Goal: Task Accomplishment & Management: Complete application form

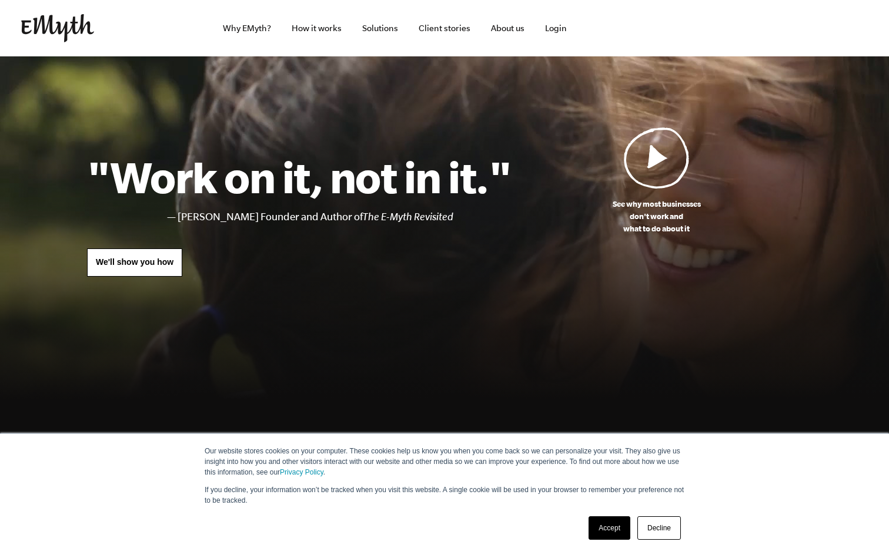
click at [657, 168] on img at bounding box center [657, 158] width 66 height 62
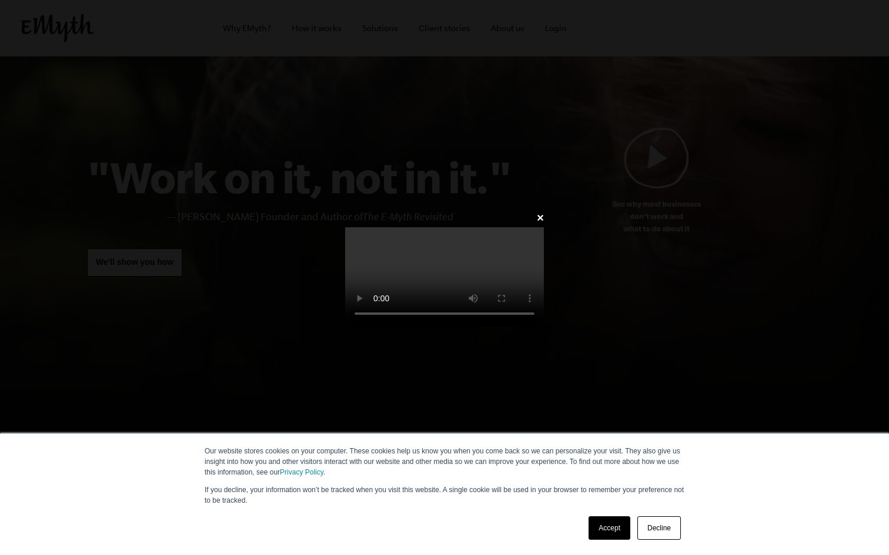
click at [618, 521] on link "Accept" at bounding box center [609, 529] width 42 height 24
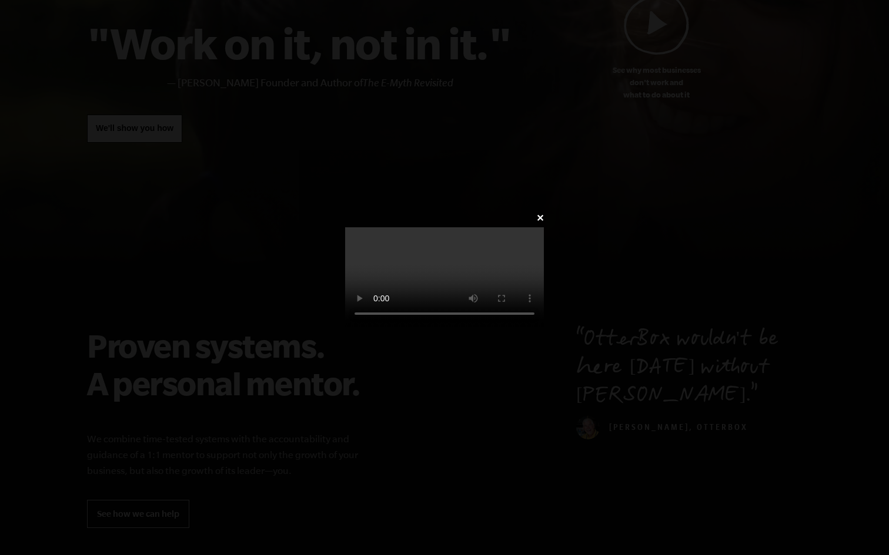
scroll to position [145, 0]
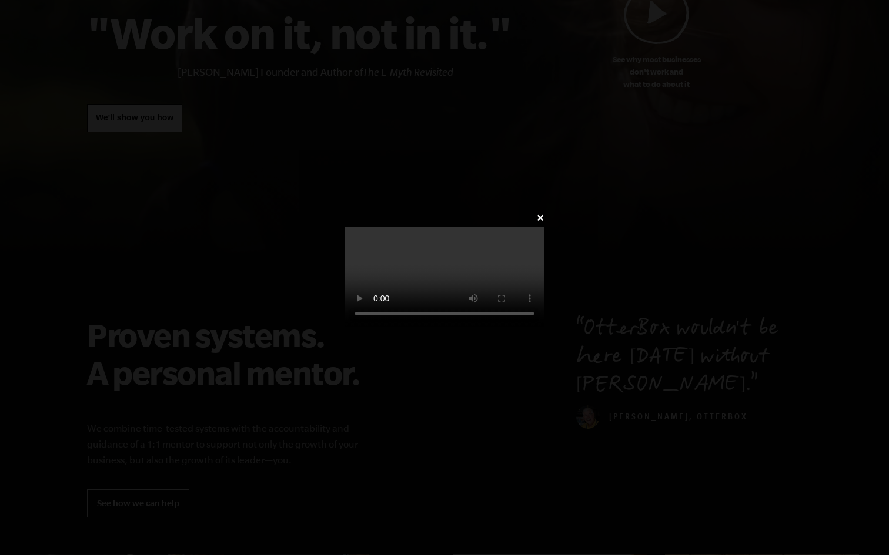
click at [561, 210] on div "✕" at bounding box center [444, 278] width 234 height 136
click at [544, 213] on link "✕" at bounding box center [540, 218] width 8 height 11
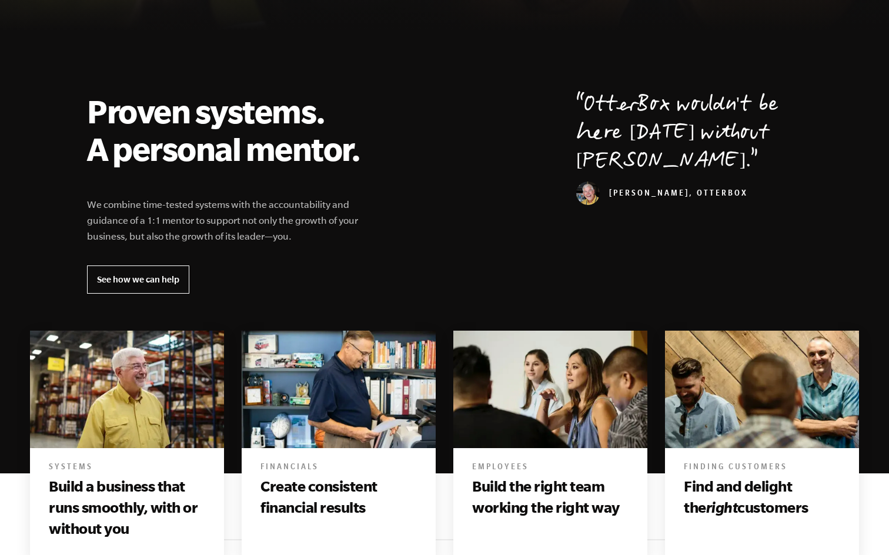
scroll to position [367, 0]
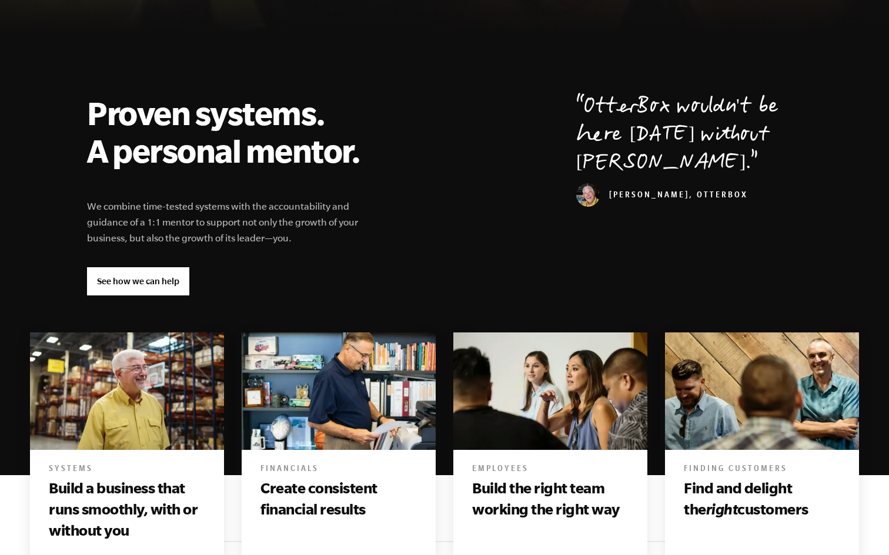
click at [127, 283] on link "See how we can help" at bounding box center [138, 281] width 102 height 28
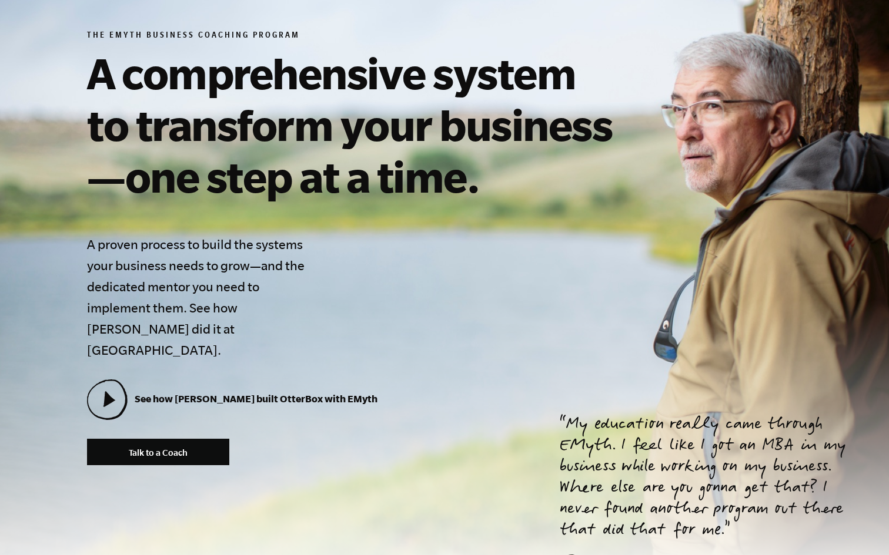
scroll to position [165, 0]
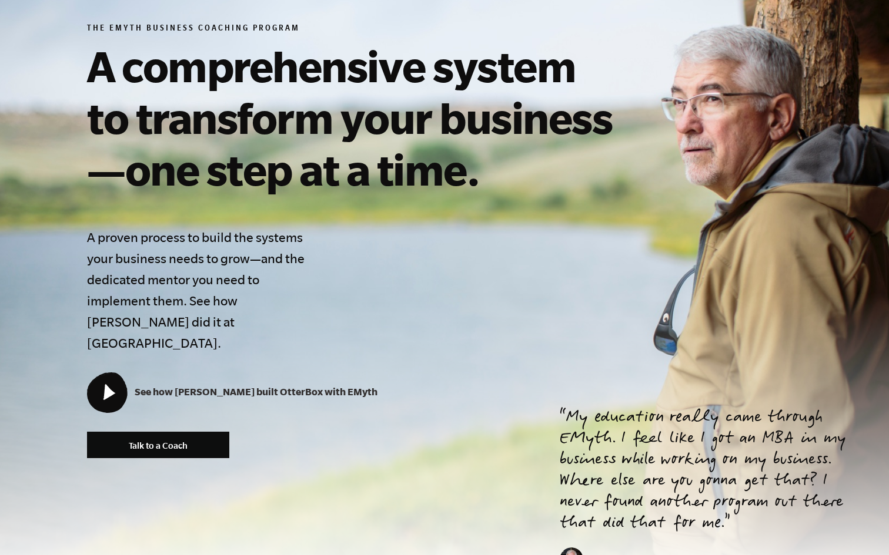
click at [105, 386] on icon at bounding box center [107, 392] width 38 height 38
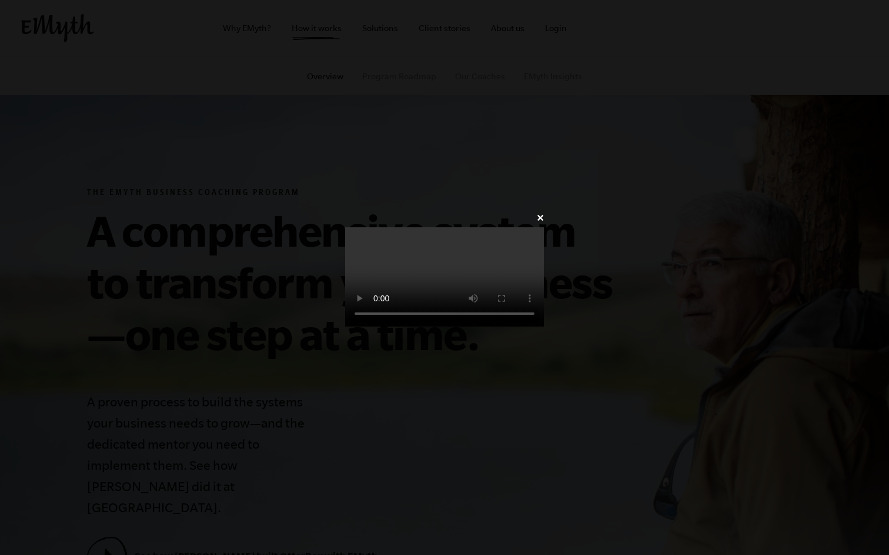
click at [544, 327] on video at bounding box center [444, 276] width 199 height 99
click at [521, 327] on video at bounding box center [444, 276] width 199 height 99
click at [544, 213] on link "✕" at bounding box center [540, 218] width 8 height 11
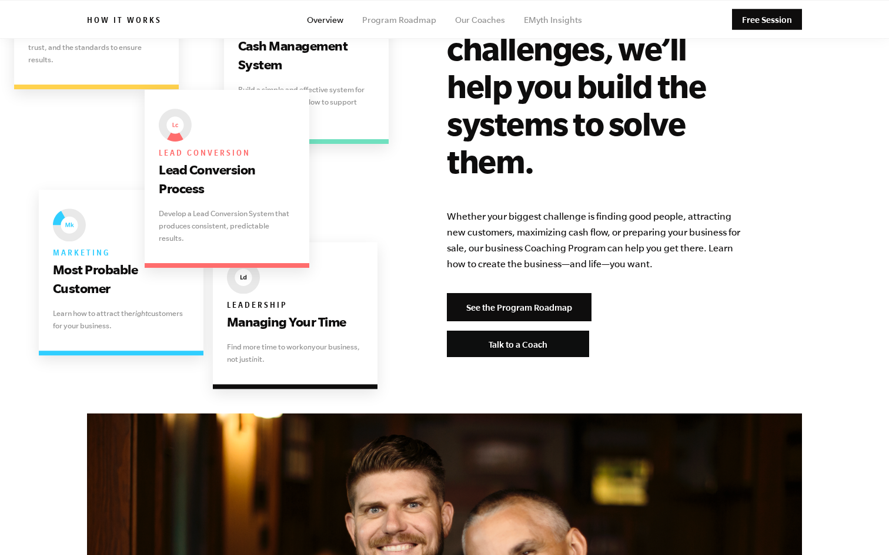
scroll to position [2383, 0]
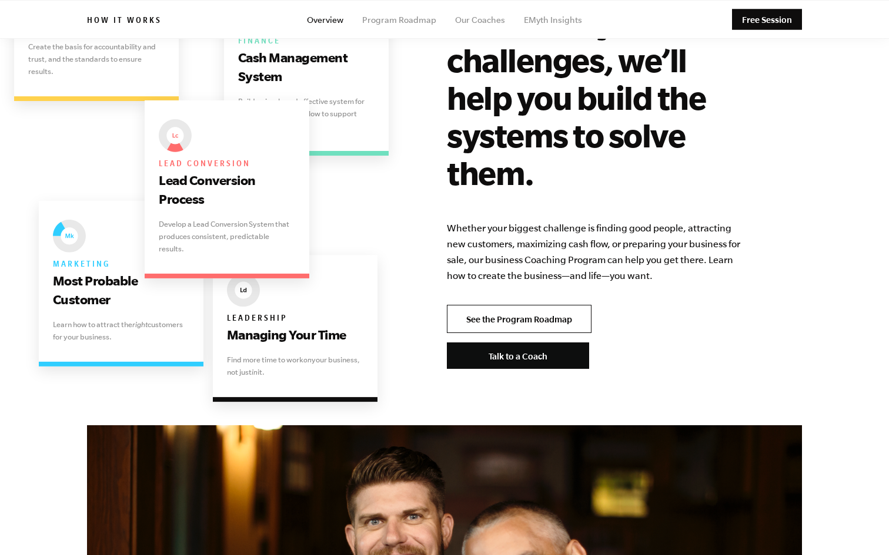
click at [514, 305] on link "See the Program Roadmap" at bounding box center [519, 319] width 145 height 28
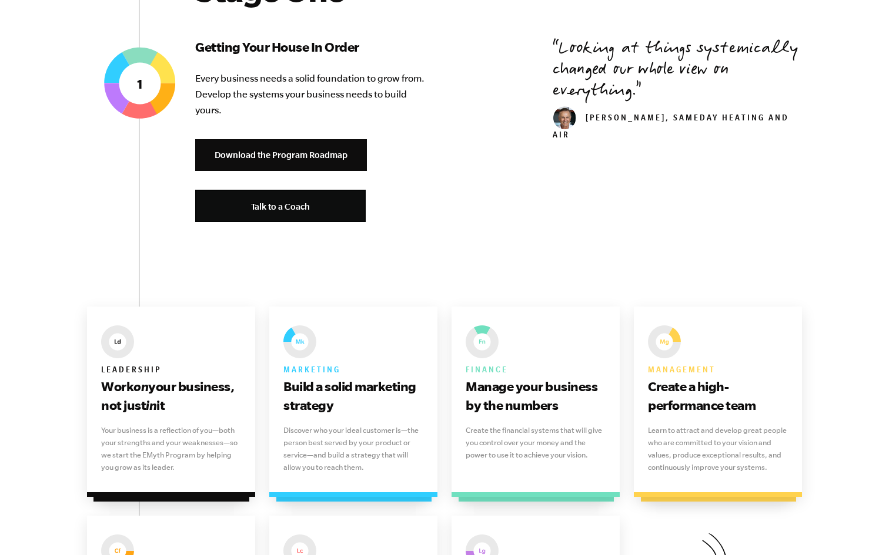
scroll to position [508, 0]
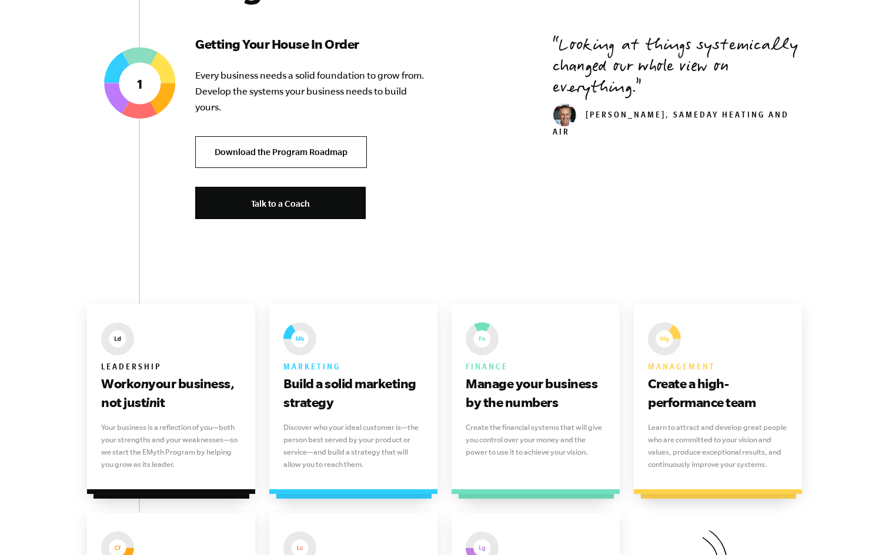
click at [290, 149] on link "Download the Program Roadmap" at bounding box center [281, 152] width 172 height 32
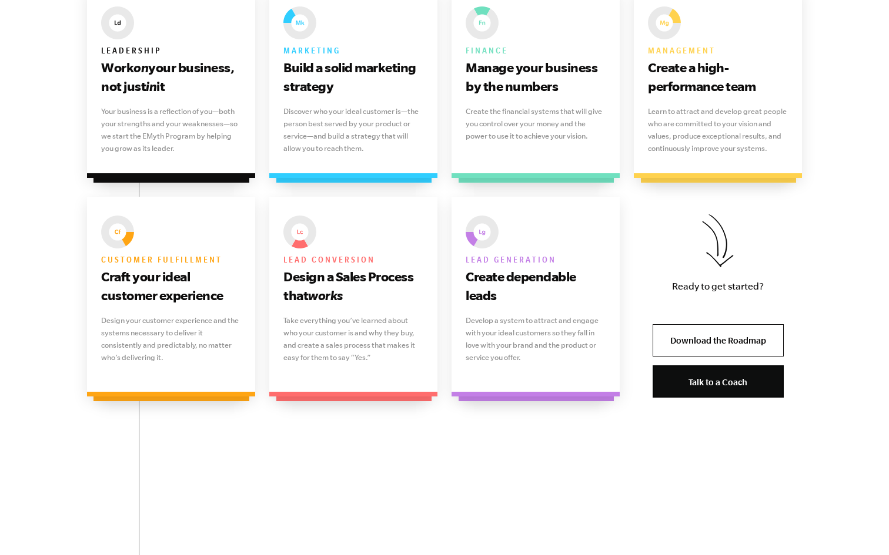
scroll to position [959, 0]
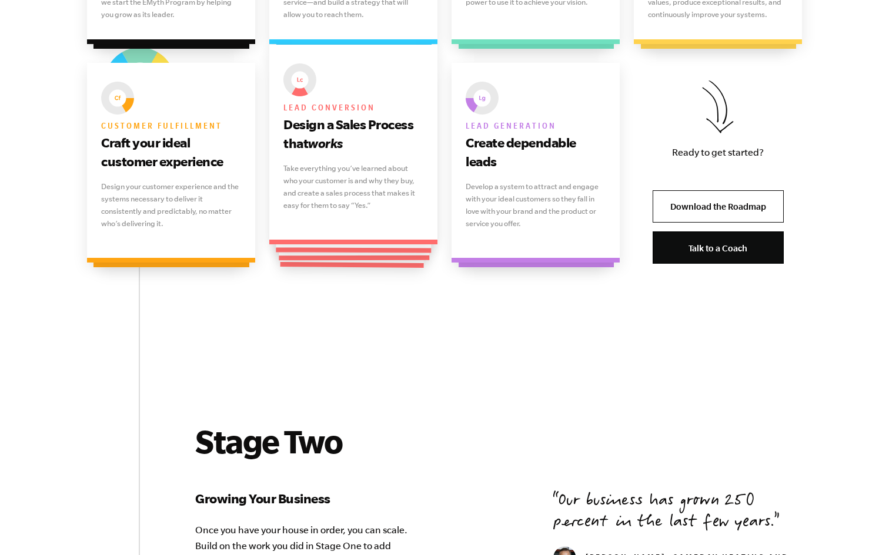
click at [314, 209] on p "Take everything you’ve learned about who your customer is and why they buy, and…" at bounding box center [353, 186] width 140 height 49
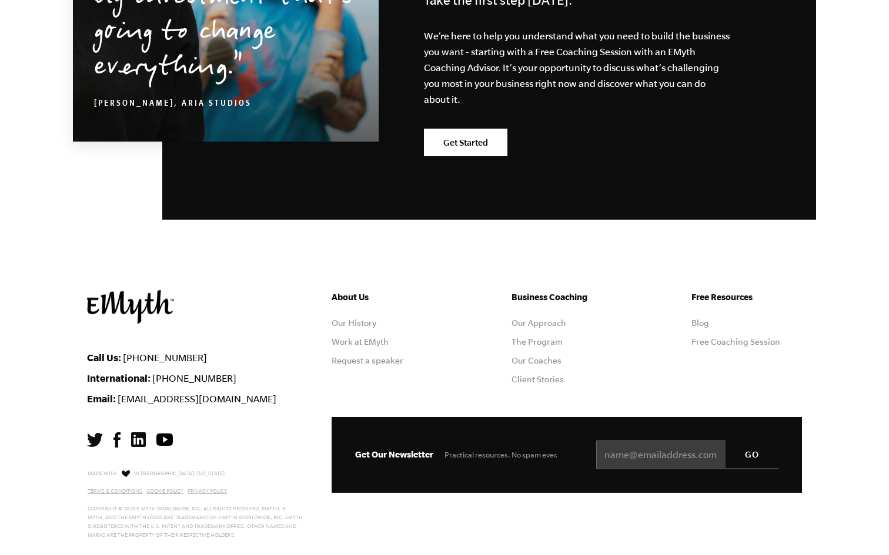
scroll to position [3278, 0]
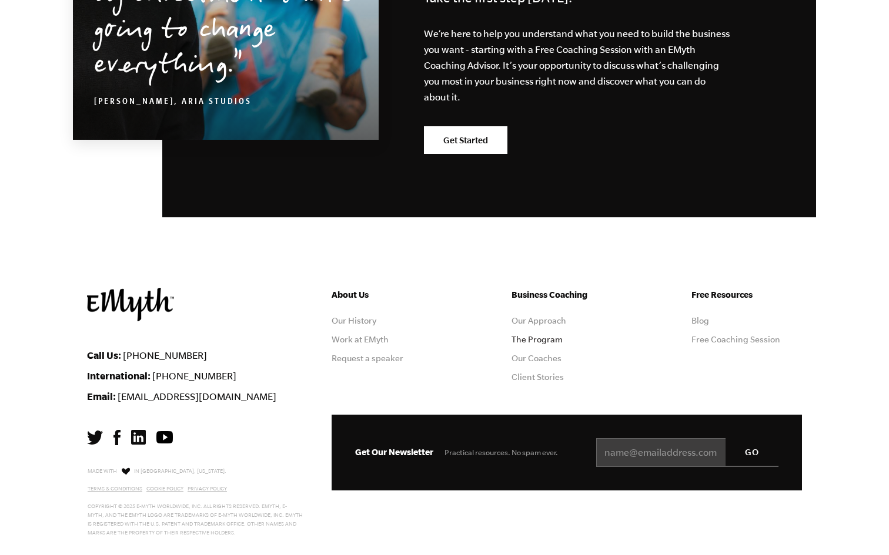
click at [530, 340] on link "The Program" at bounding box center [536, 339] width 51 height 9
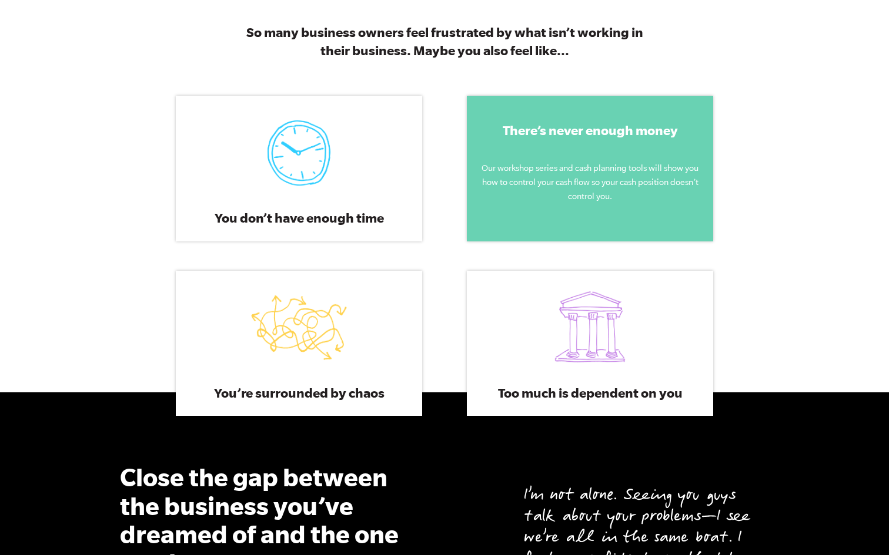
scroll to position [571, 0]
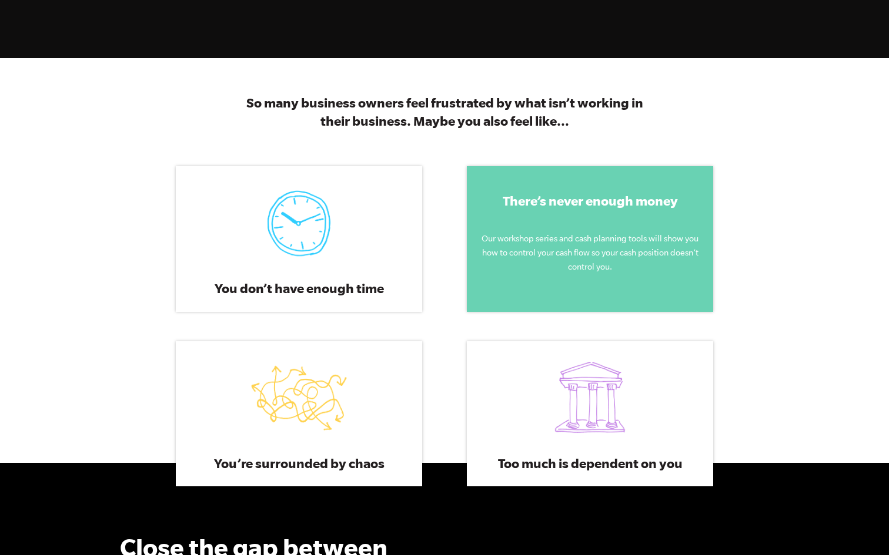
click at [554, 226] on div "There’s never enough money Our workshop series and cash planning tools will sho…" at bounding box center [590, 238] width 246 height 145
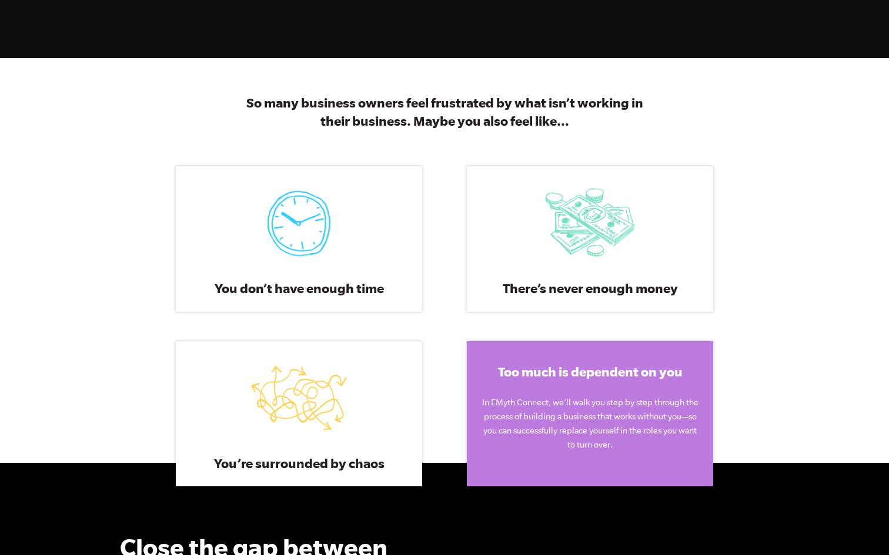
click at [569, 360] on div "Too much is dependent on you Too much is dependent on you In EMyth Connect, we’…" at bounding box center [590, 413] width 246 height 145
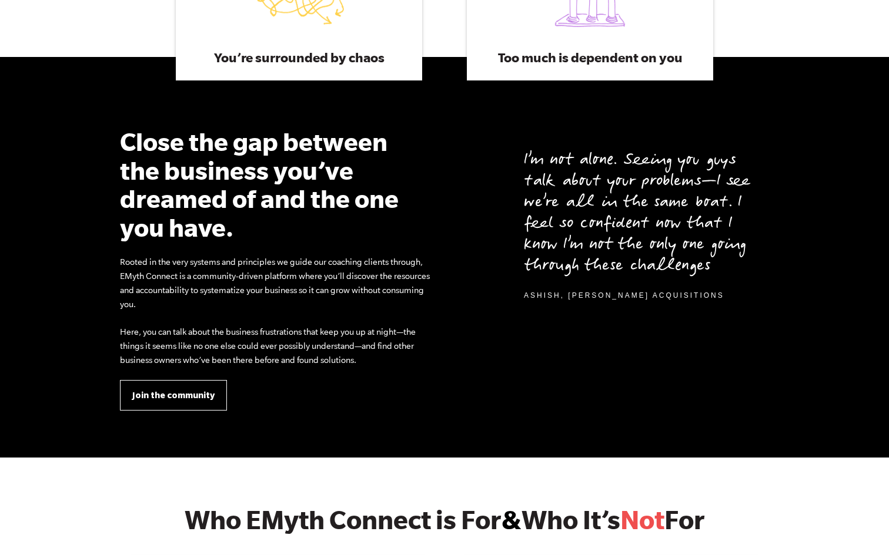
scroll to position [982, 0]
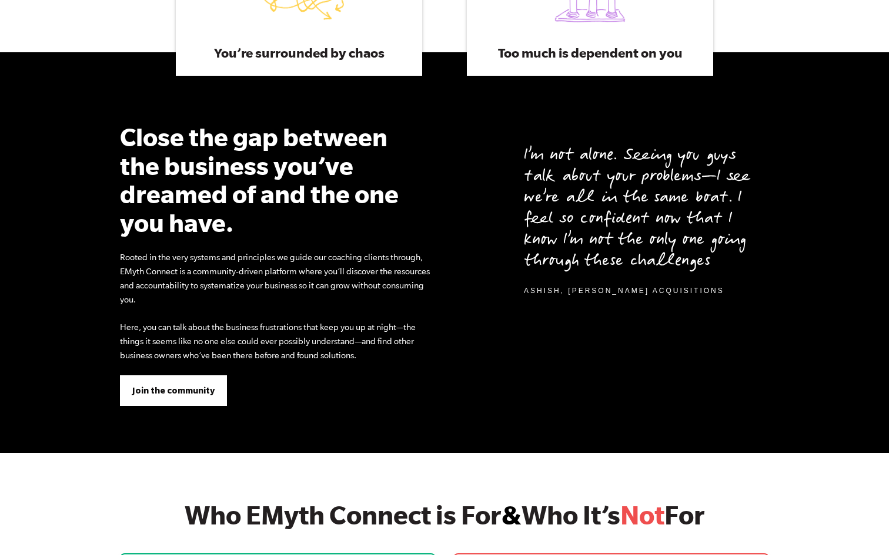
click at [179, 388] on span "Join the community" at bounding box center [173, 390] width 82 height 13
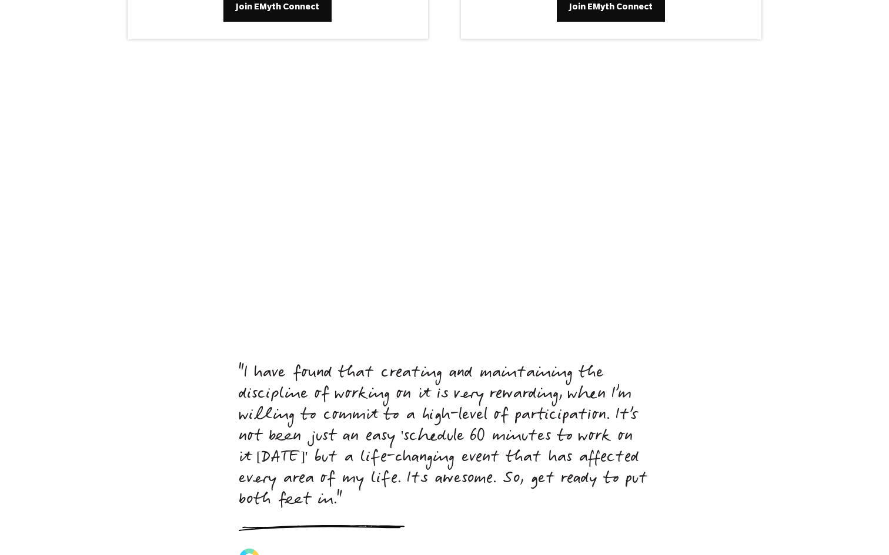
scroll to position [5033, 0]
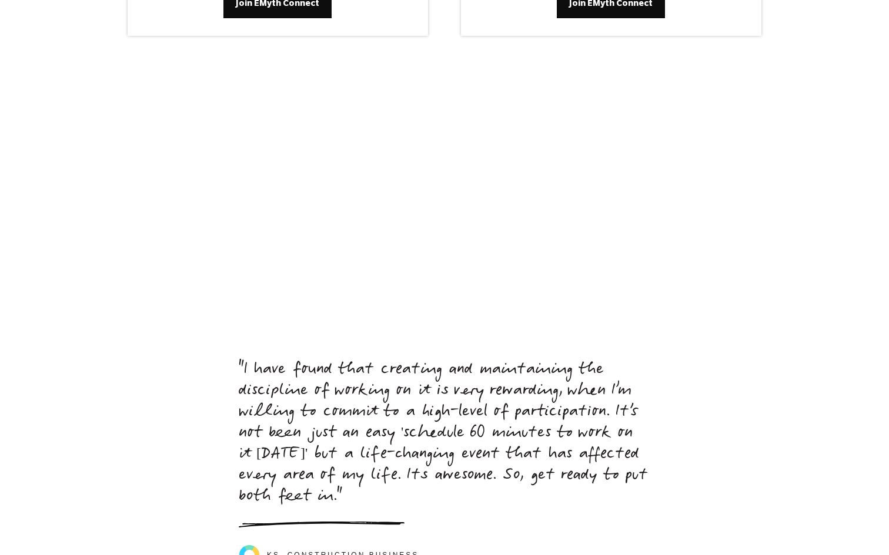
click at [151, 360] on div ""I have found that creating and maintaining the discipline of working on it is …" at bounding box center [444, 463] width 672 height 206
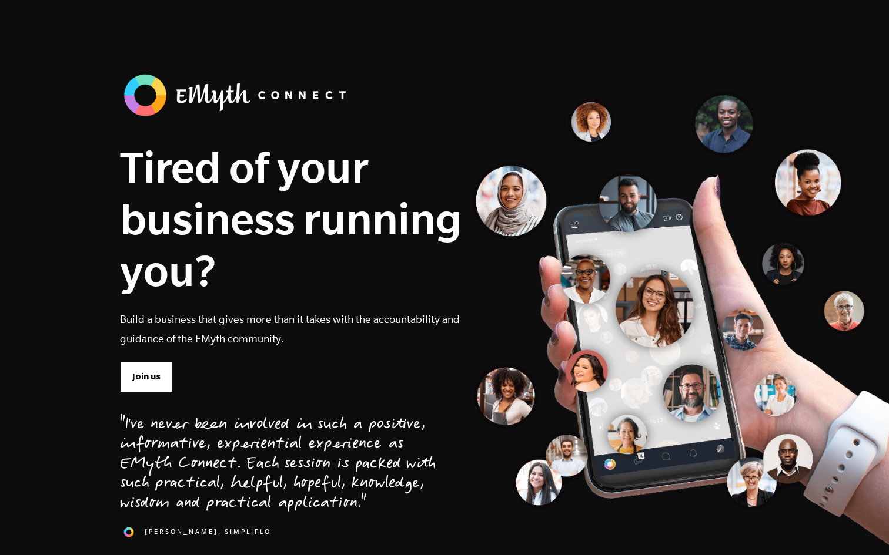
scroll to position [0, 0]
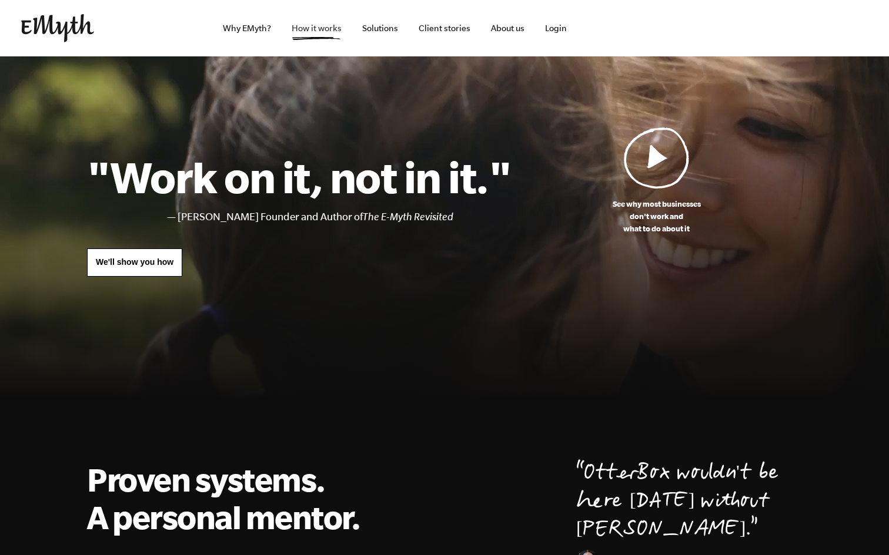
click at [304, 29] on link "How it works" at bounding box center [316, 28] width 69 height 56
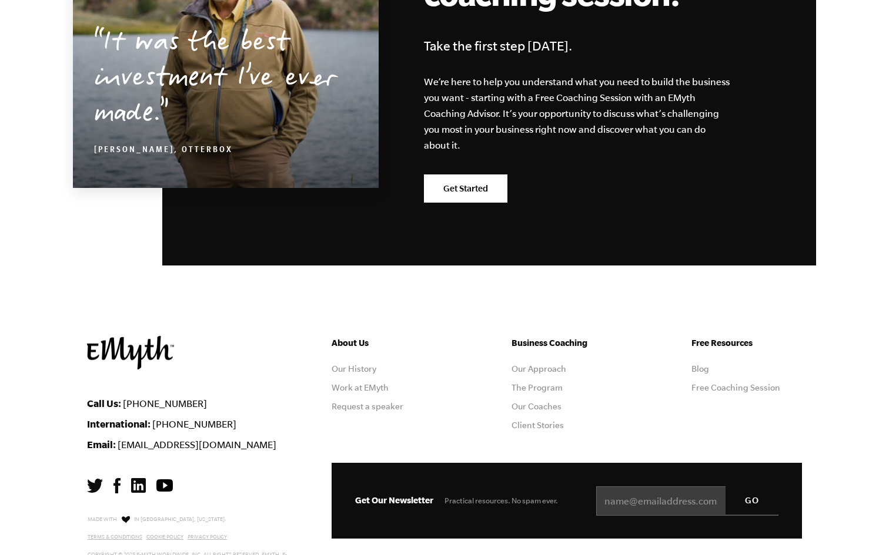
scroll to position [5740, 0]
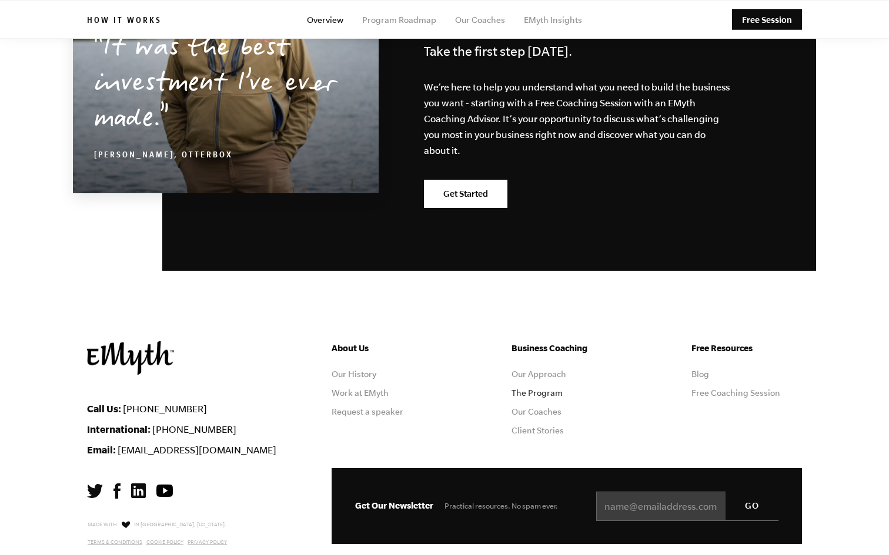
click at [534, 388] on link "The Program" at bounding box center [536, 392] width 51 height 9
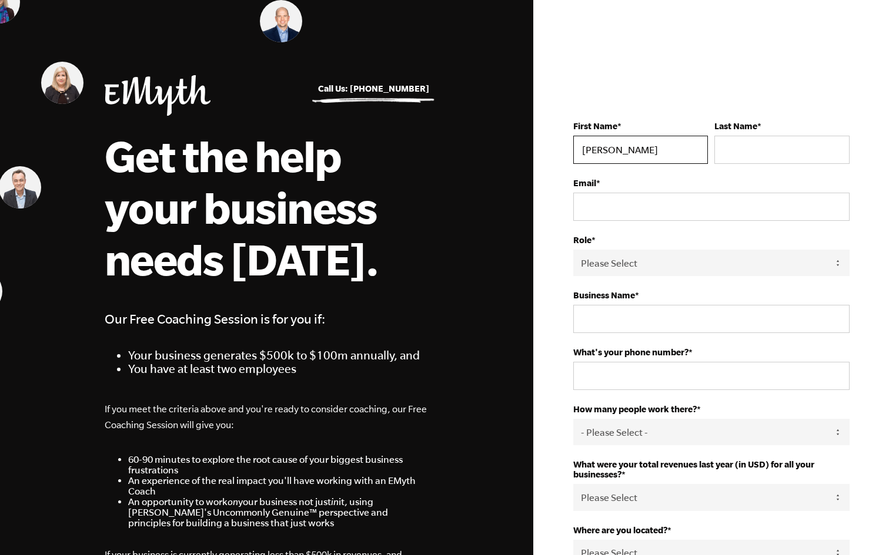
type input "Chad"
type input "Shehee"
type input "10"
type input "[EMAIL_ADDRESS][DOMAIN_NAME]"
click at [612, 338] on fieldset "Business Name *" at bounding box center [711, 318] width 276 height 57
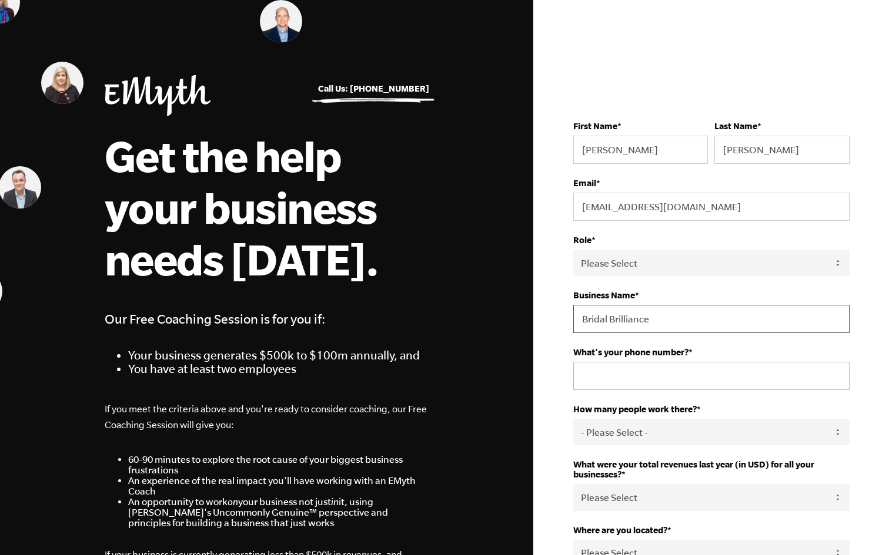
type input "Bridal Brilliance"
type input "801-547-7967"
select select "4-9"
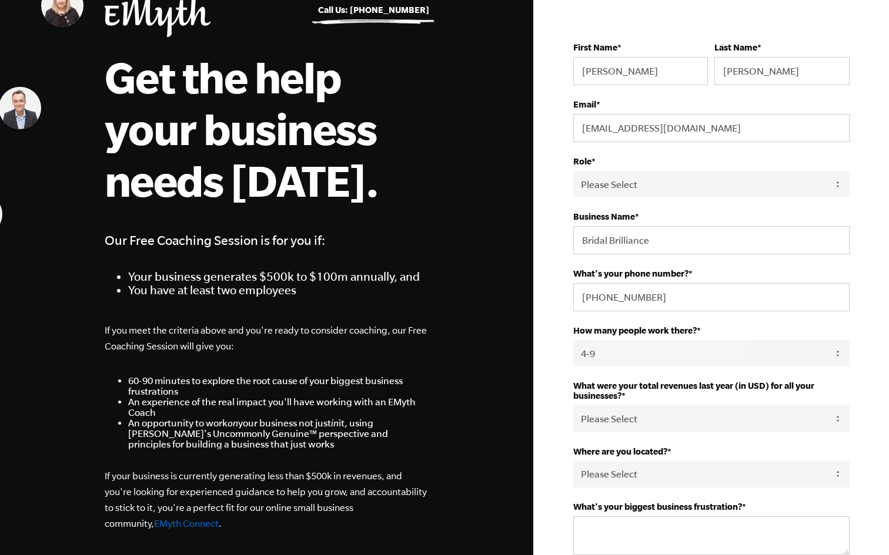
scroll to position [86, 0]
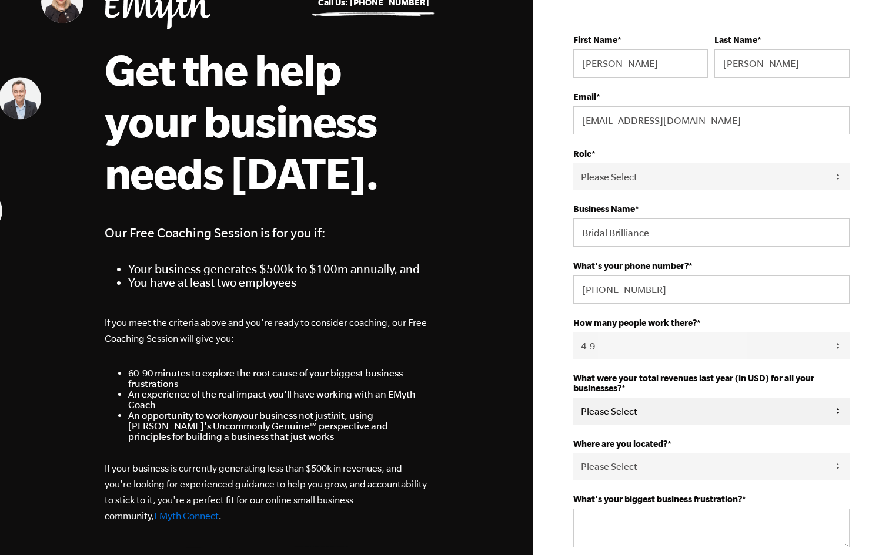
select select "276-500K"
select select "[GEOGRAPHIC_DATA]"
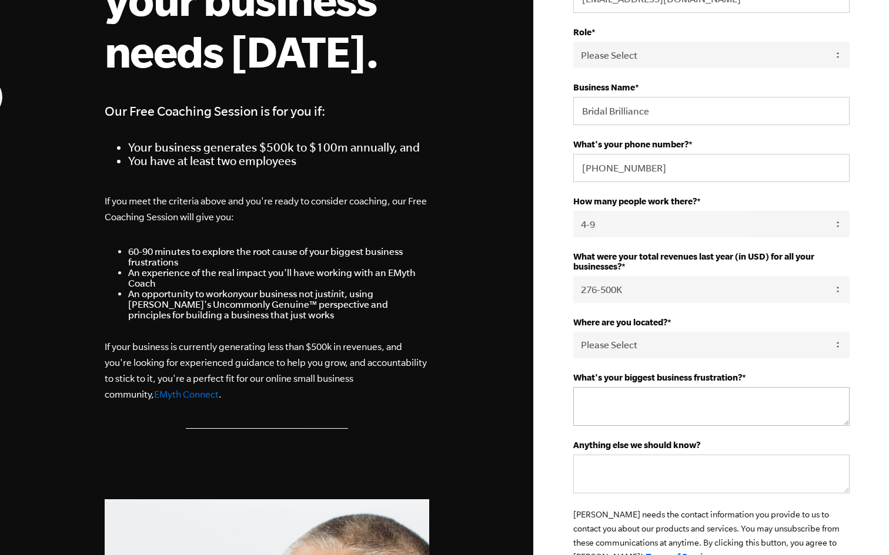
scroll to position [292, 0]
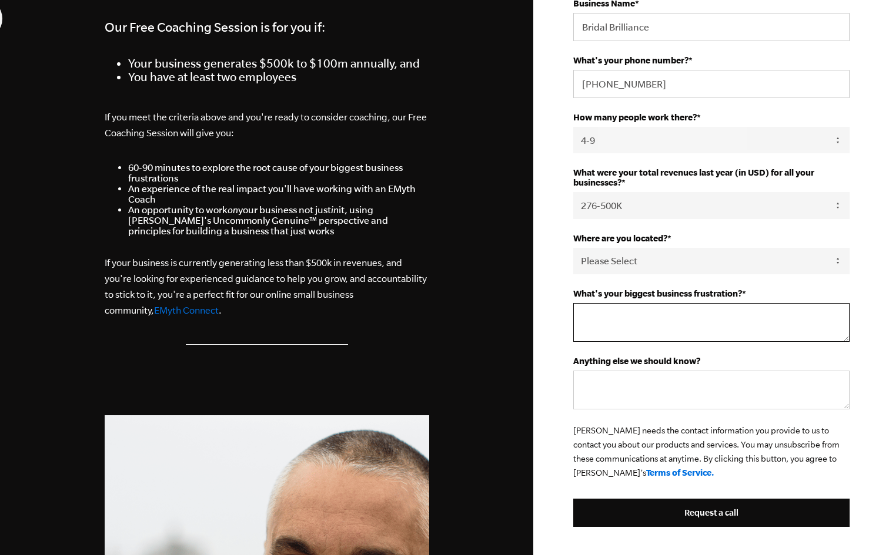
click at [642, 327] on textarea "What's your biggest business frustration? *" at bounding box center [711, 322] width 276 height 39
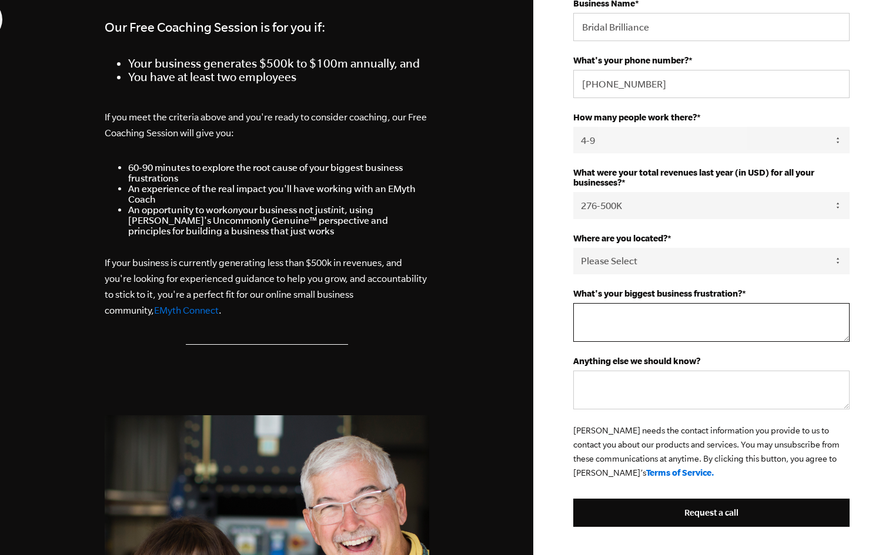
type textarea "G"
type textarea "f"
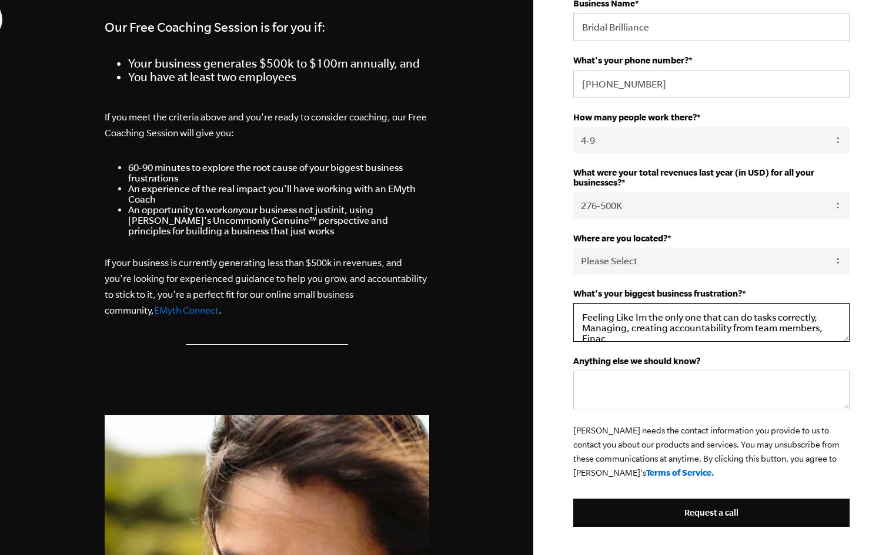
scroll to position [2, 0]
type textarea "Feeling Like Im the only one that can do tasks correctly, Managing, creating ac…"
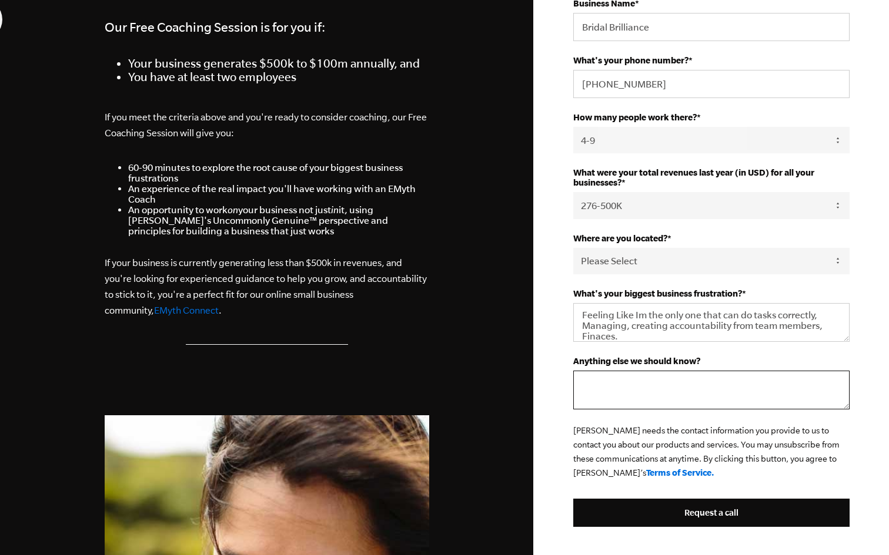
click at [607, 386] on textarea "Anything else we should know?" at bounding box center [711, 390] width 276 height 39
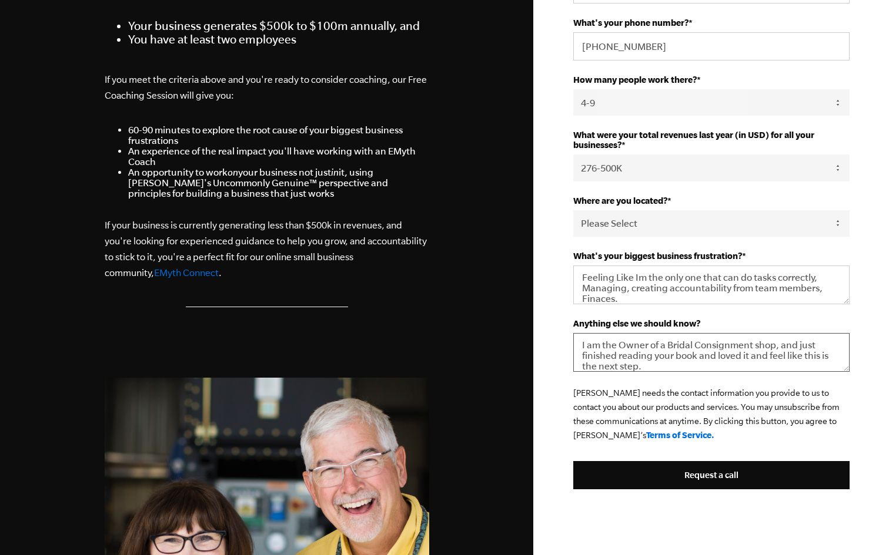
scroll to position [330, 0]
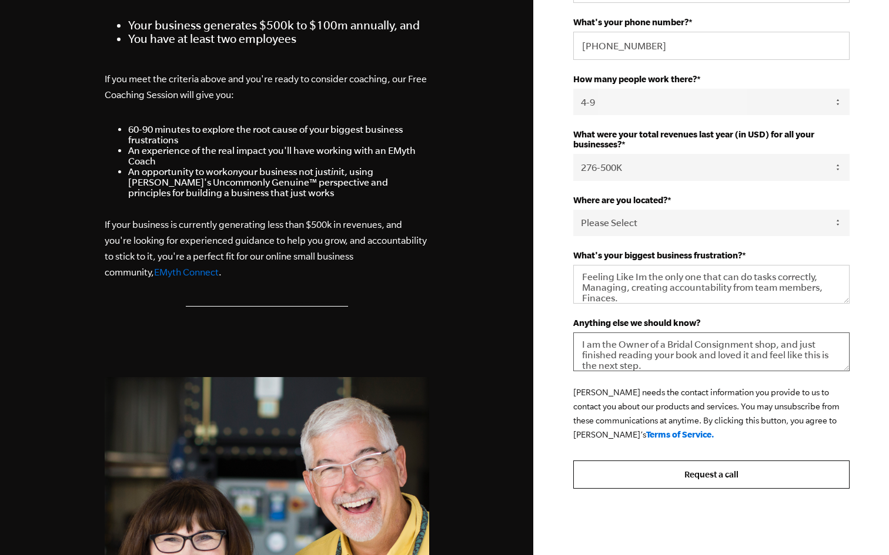
type textarea "I am the Owner of a Bridal Consignment shop, and just finished reading your boo…"
click at [685, 477] on input "Request a call" at bounding box center [711, 475] width 276 height 28
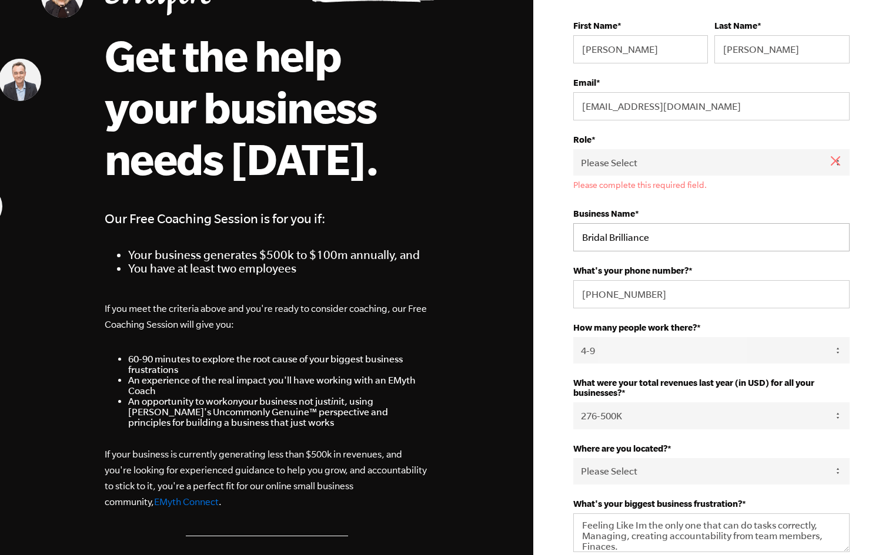
scroll to position [87, 0]
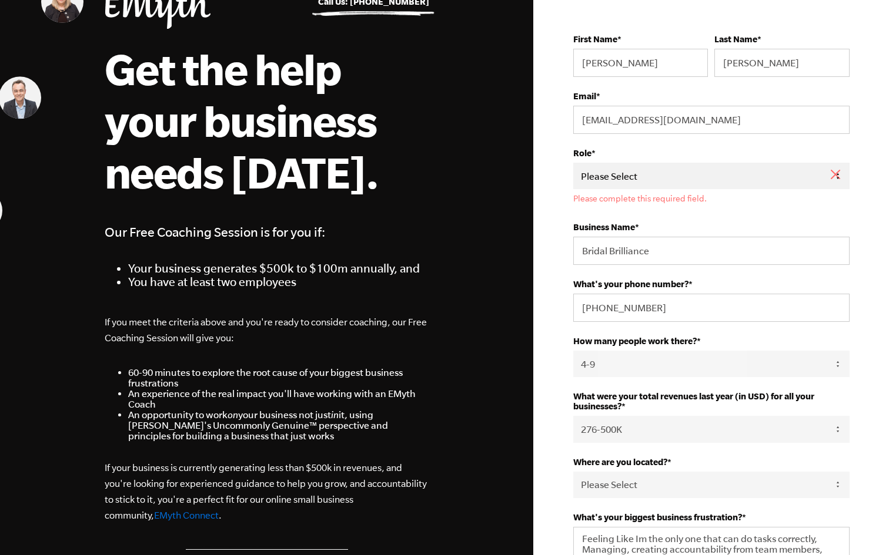
select select "Owner"
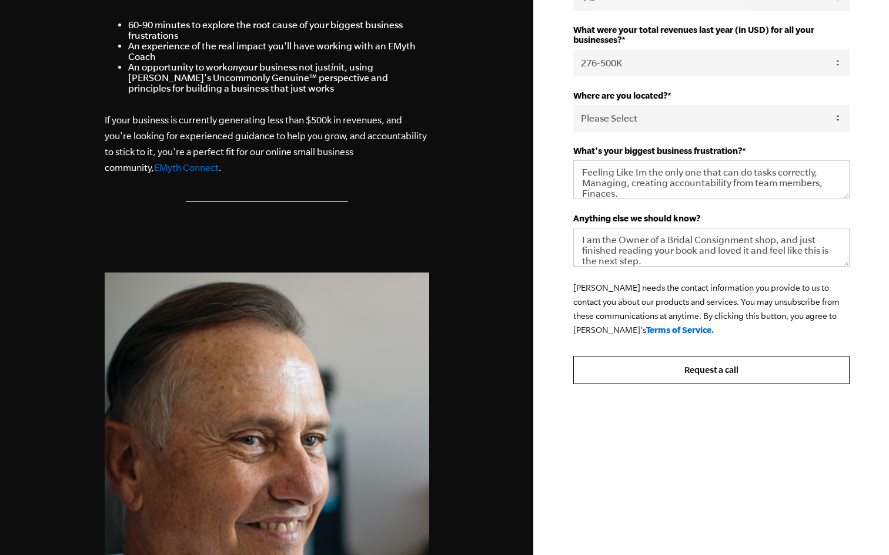
scroll to position [439, 0]
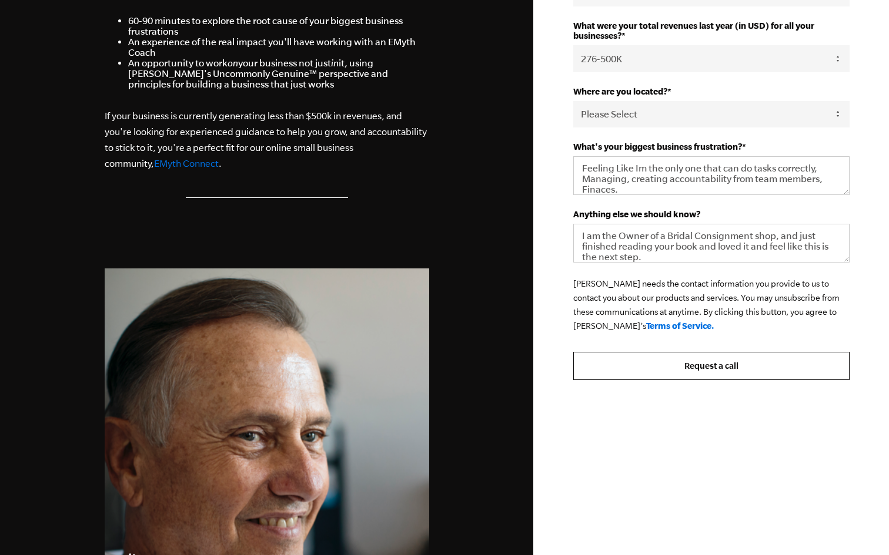
click at [705, 367] on input "Request a call" at bounding box center [711, 366] width 276 height 28
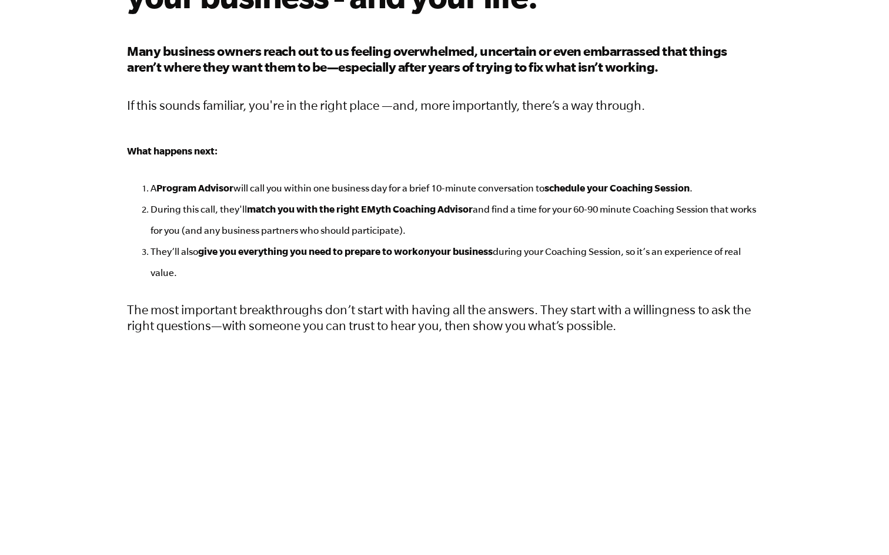
scroll to position [135, 0]
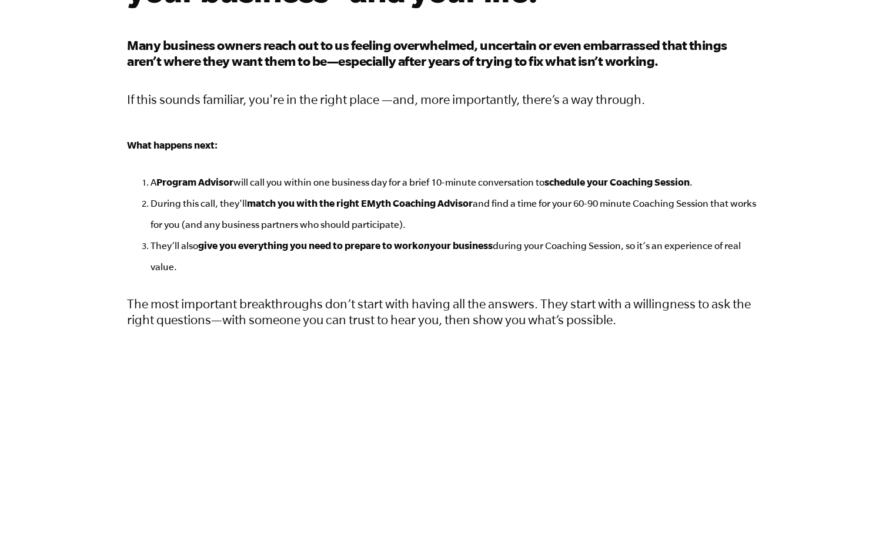
click at [587, 183] on strong "schedule your Coaching Session" at bounding box center [616, 181] width 145 height 11
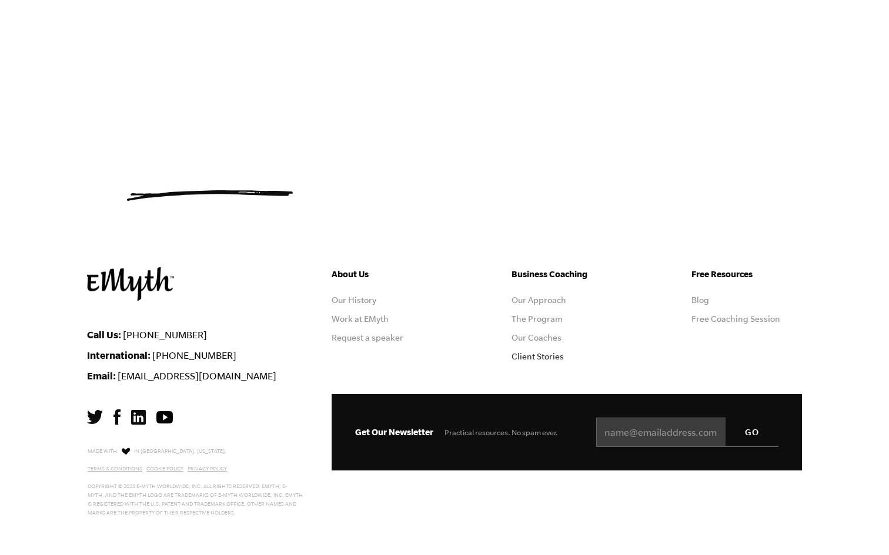
scroll to position [702, 0]
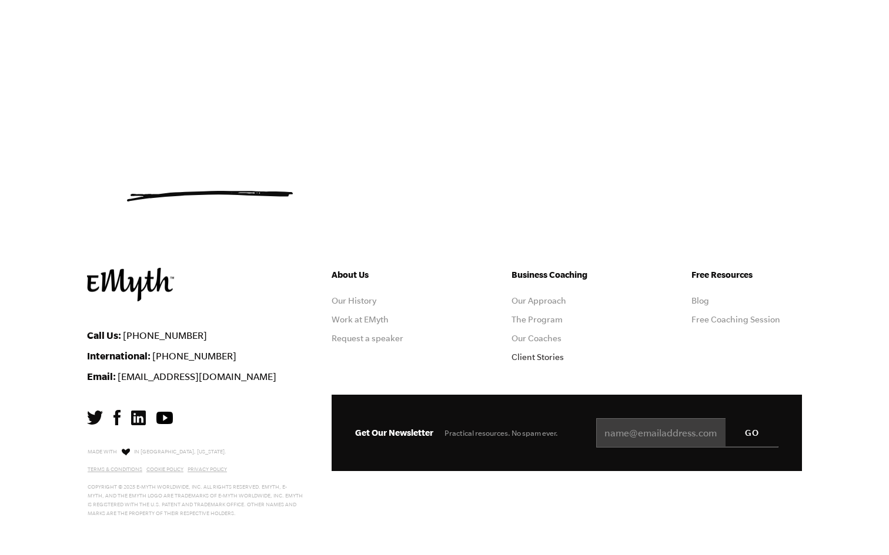
click at [539, 354] on link "Client Stories" at bounding box center [537, 357] width 52 height 9
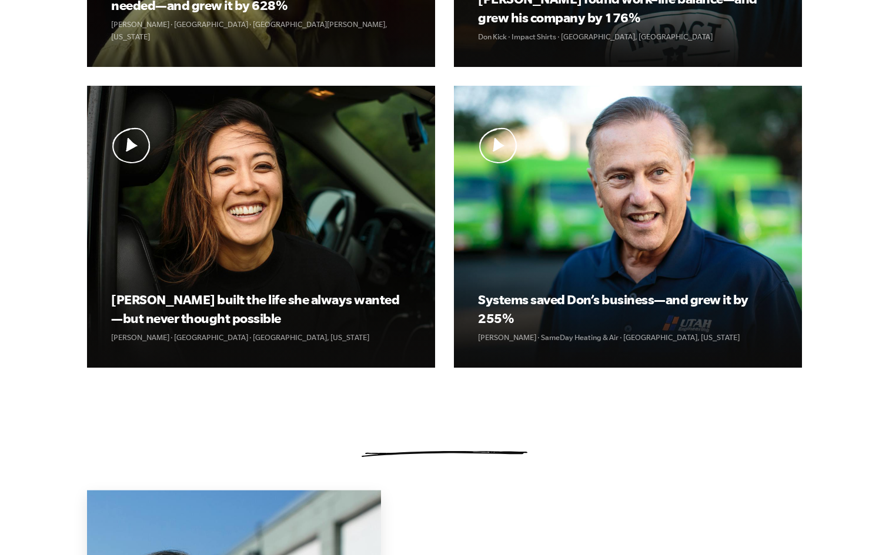
scroll to position [620, 0]
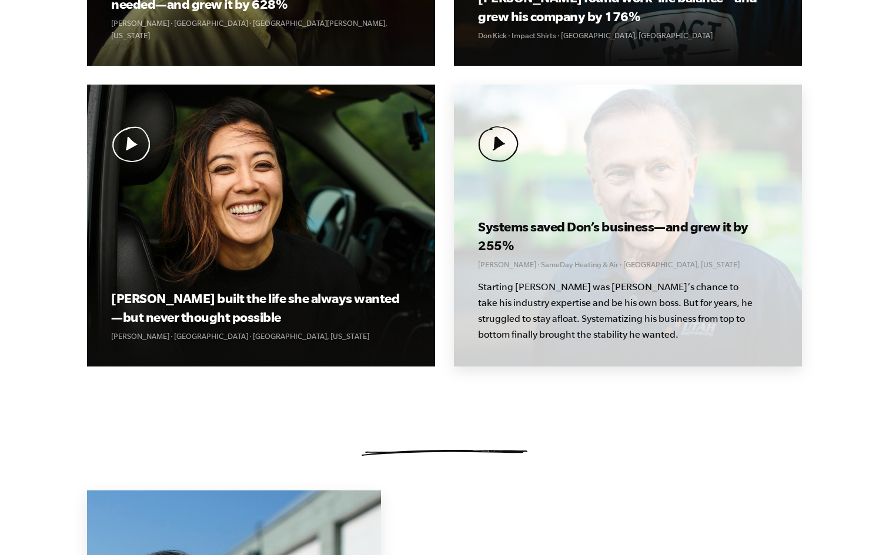
click at [491, 150] on img at bounding box center [498, 144] width 41 height 36
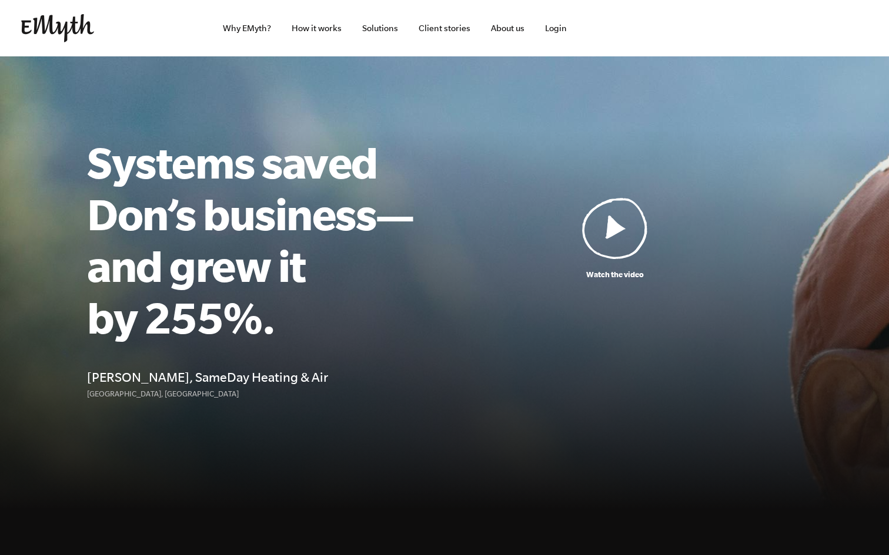
click at [613, 223] on img at bounding box center [615, 228] width 66 height 62
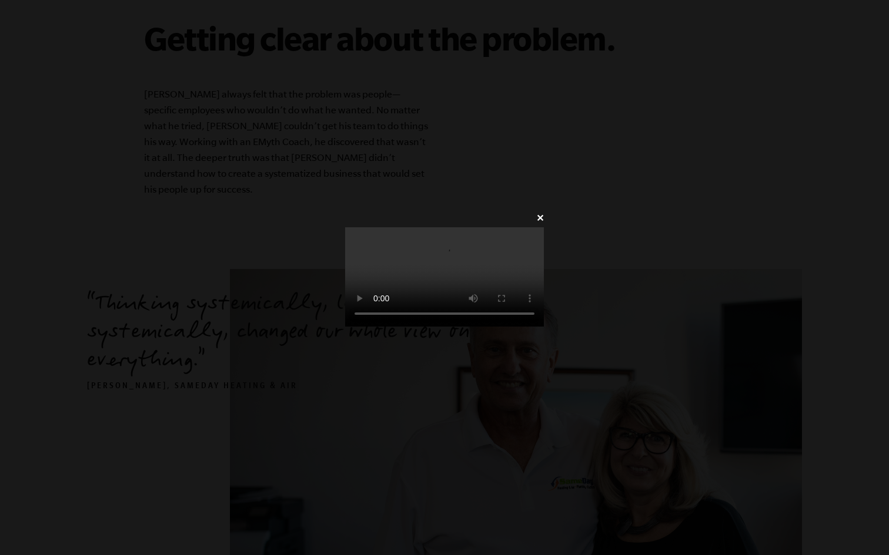
scroll to position [972, 0]
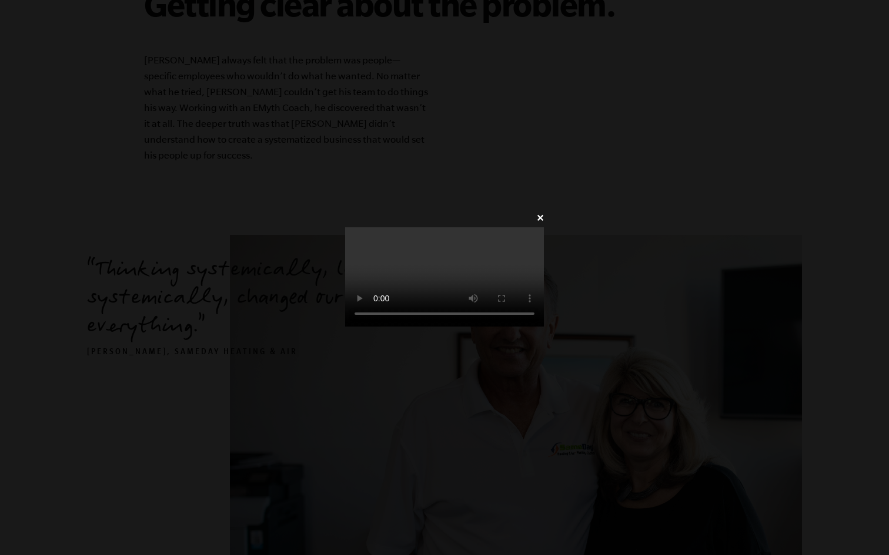
click at [345, 227] on video at bounding box center [444, 276] width 199 height 99
click at [544, 213] on link "✕" at bounding box center [540, 218] width 8 height 11
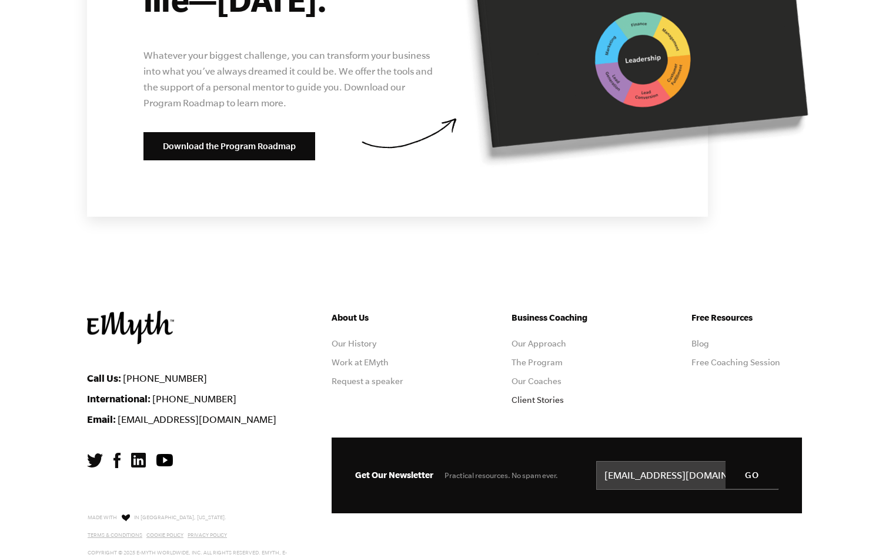
scroll to position [4687, 0]
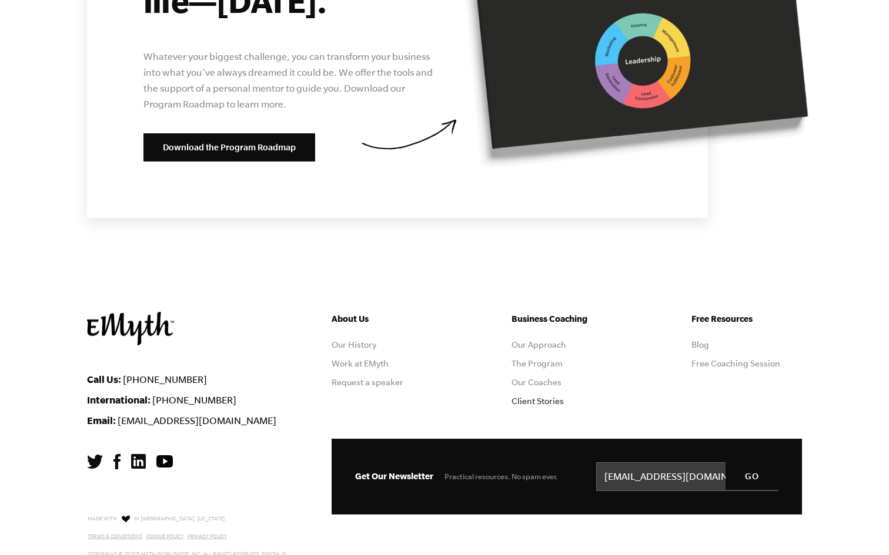
click at [548, 397] on link "Client Stories" at bounding box center [537, 401] width 52 height 9
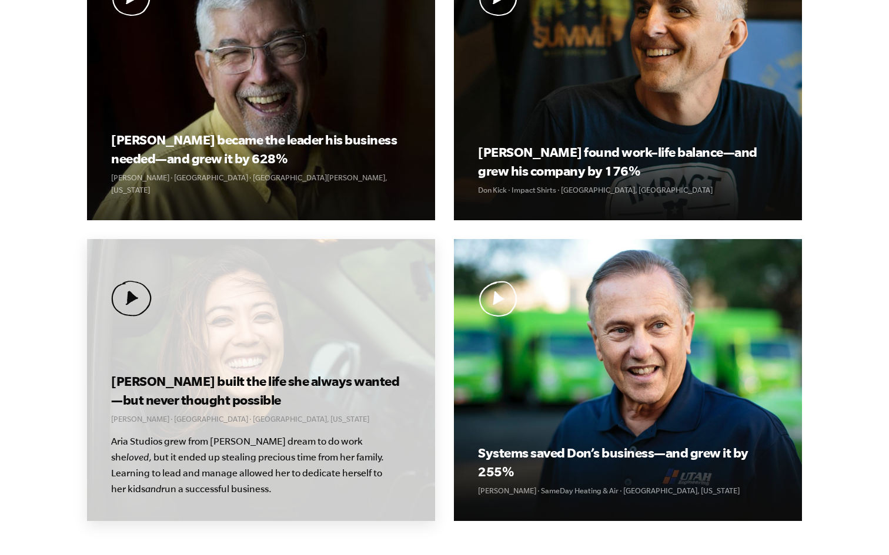
scroll to position [471, 0]
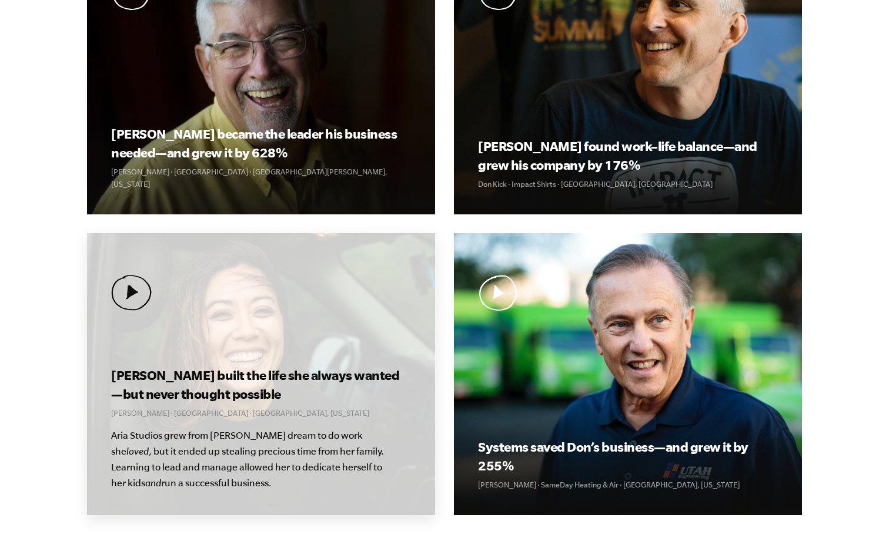
click at [136, 293] on img at bounding box center [131, 293] width 41 height 36
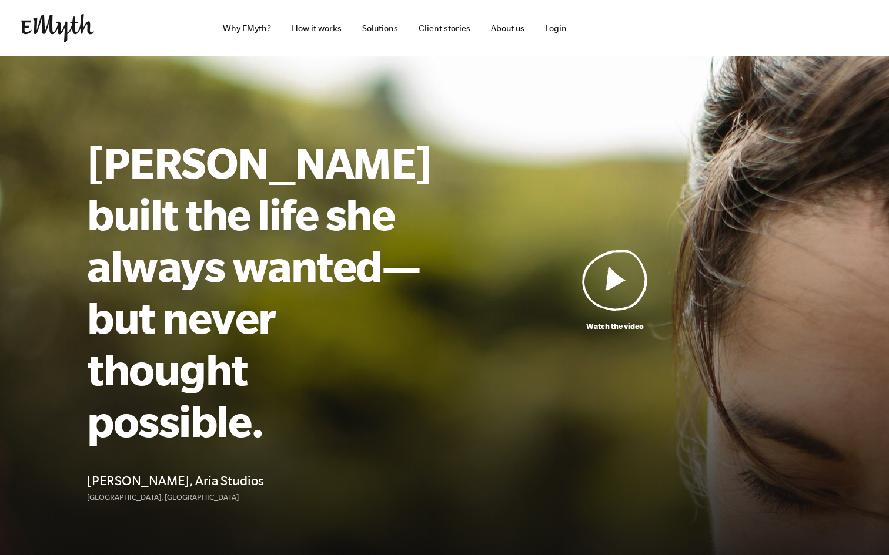
click at [643, 249] on img at bounding box center [615, 280] width 66 height 62
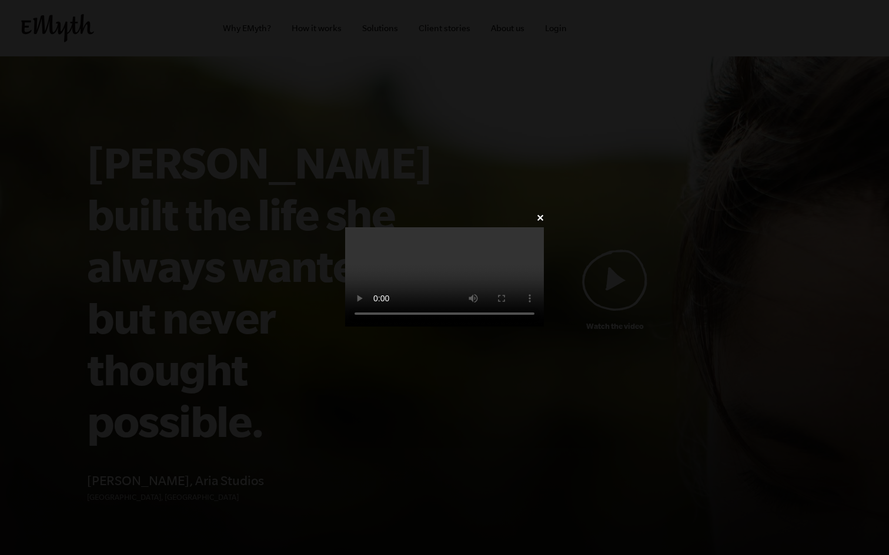
click at [428, 260] on video at bounding box center [444, 276] width 199 height 99
click at [389, 316] on video at bounding box center [444, 276] width 199 height 99
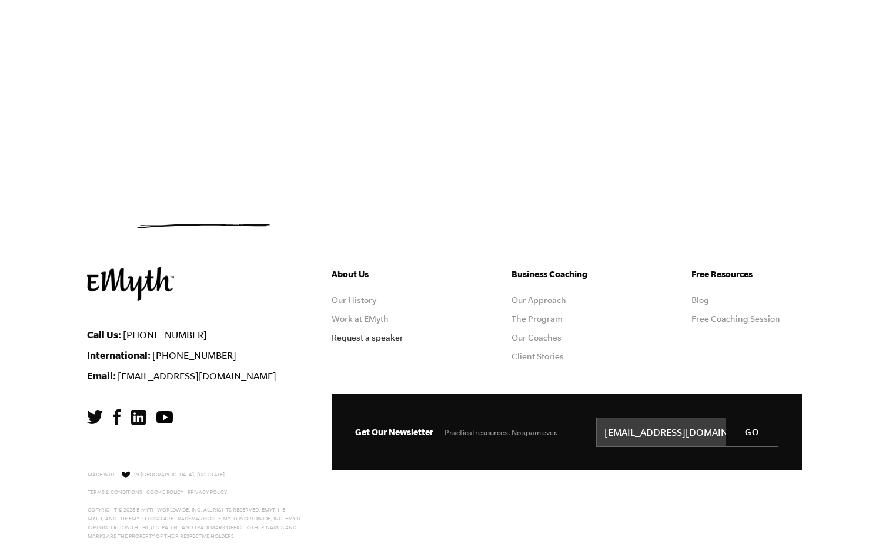
scroll to position [256, 0]
click at [364, 338] on link "Request a speaker" at bounding box center [367, 337] width 72 height 9
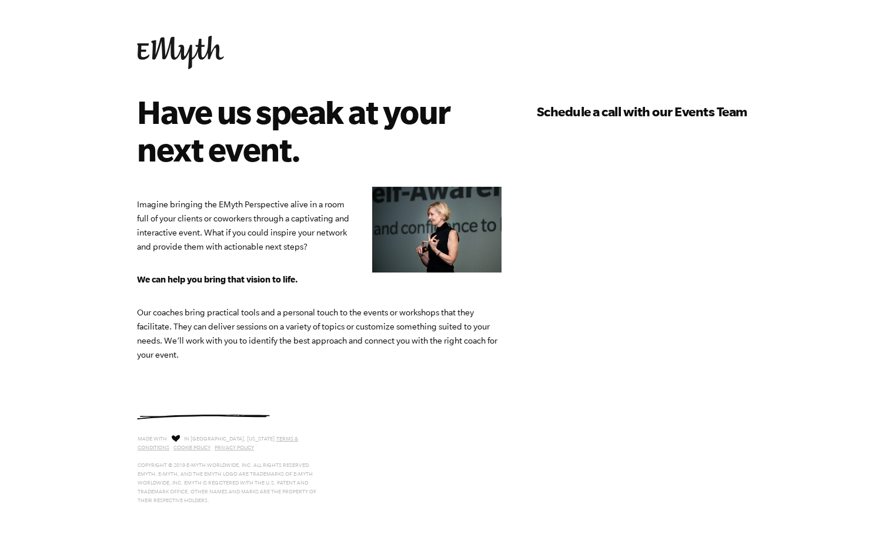
select select "[GEOGRAPHIC_DATA]"
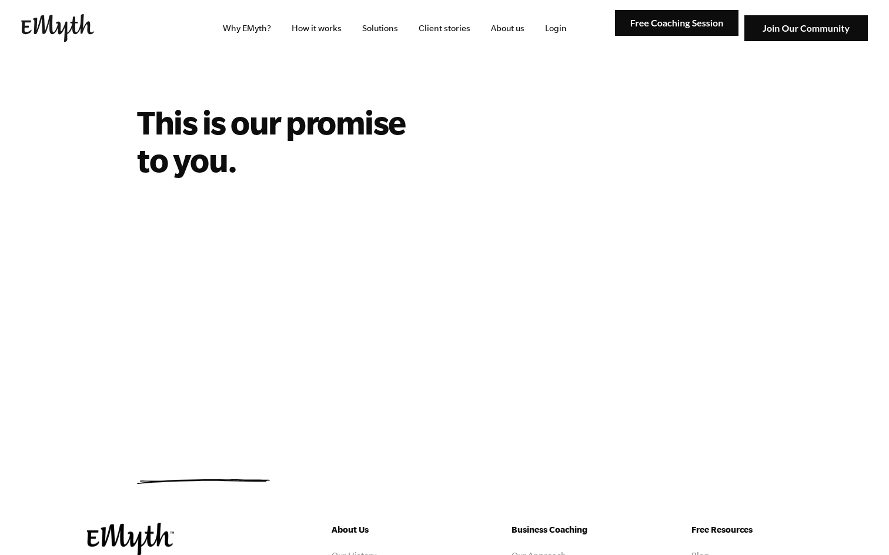
scroll to position [241, 0]
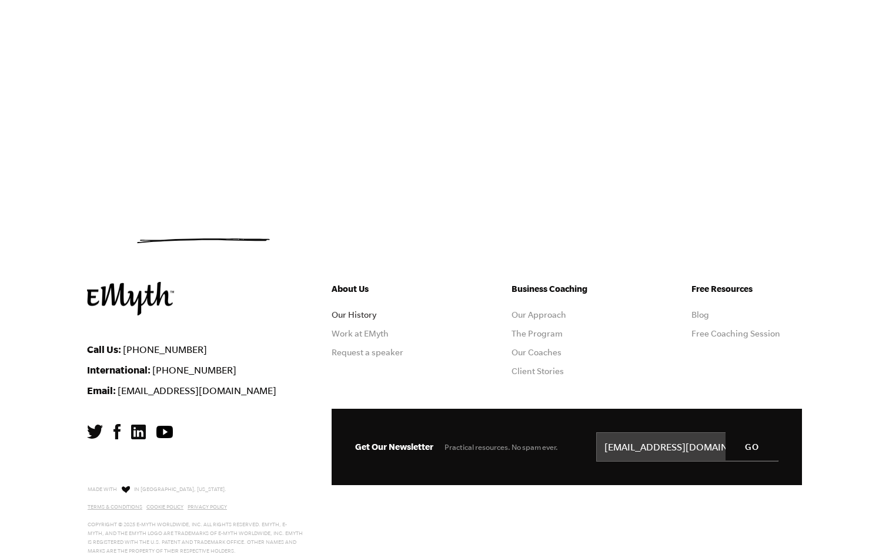
click at [359, 316] on link "Our History" at bounding box center [353, 314] width 45 height 9
